Goal: Task Accomplishment & Management: Manage account settings

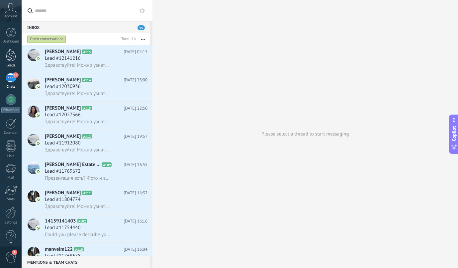
click at [16, 58] on link "Leads" at bounding box center [11, 58] width 22 height 19
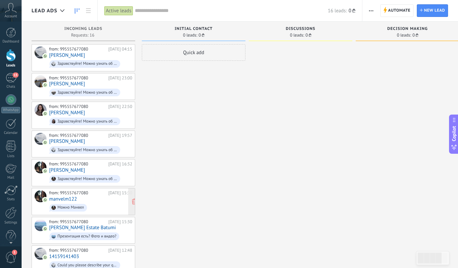
click at [78, 193] on div "from: 995557677080" at bounding box center [77, 192] width 57 height 5
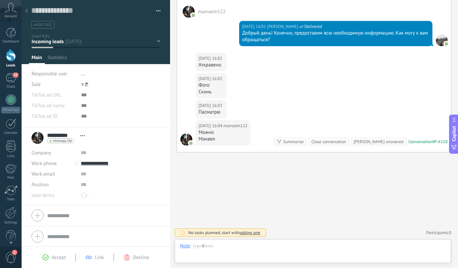
scroll to position [10, 0]
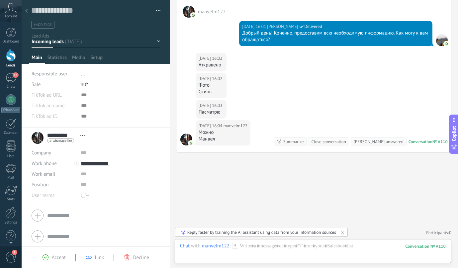
click at [0, 0] on div "Initial contact Discussions Decision making Contract discussion Closed - won" at bounding box center [0, 0] width 0 height 0
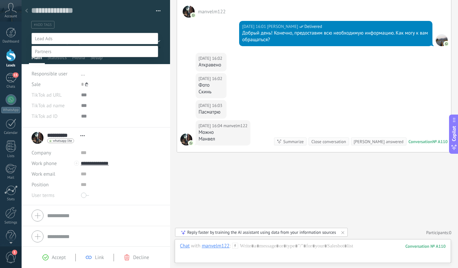
click at [0, 0] on label "Contract discussion" at bounding box center [0, 0] width 0 height 0
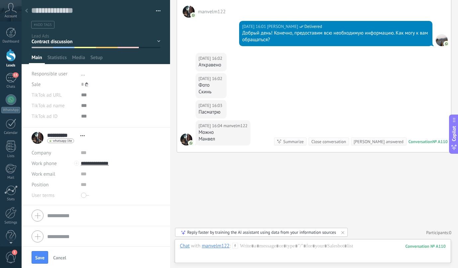
scroll to position [0, 0]
click at [39, 254] on button "Save" at bounding box center [40, 257] width 17 height 13
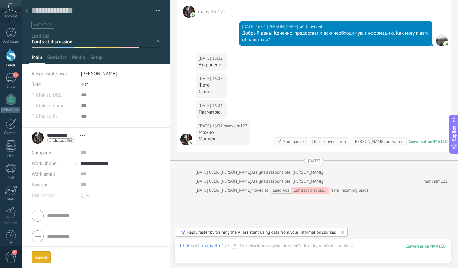
scroll to position [141, 0]
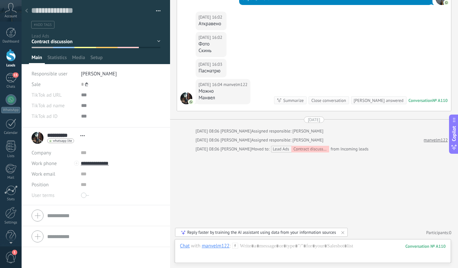
click at [26, 9] on div at bounding box center [26, 11] width 9 height 13
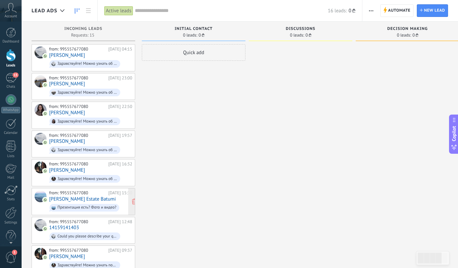
click at [76, 192] on div "from: 995557677080" at bounding box center [77, 192] width 57 height 5
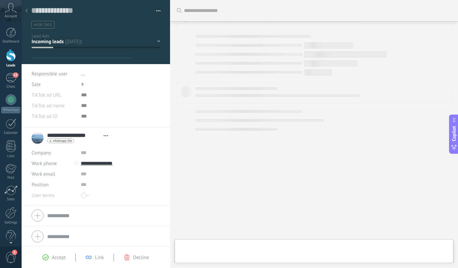
type textarea "**********"
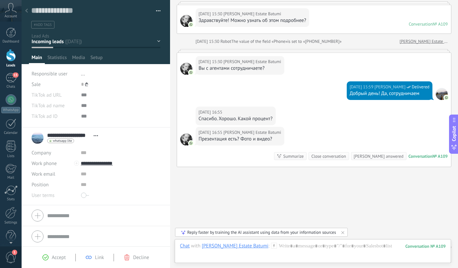
click at [30, 13] on div at bounding box center [26, 11] width 9 height 13
